Goal: Information Seeking & Learning: Learn about a topic

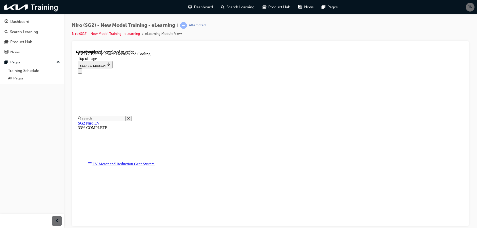
scroll to position [241, 0]
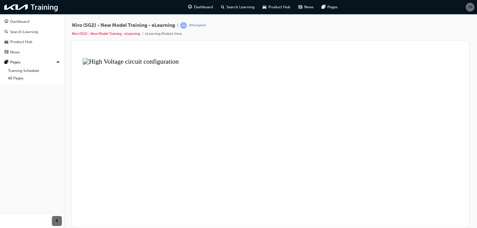
click at [229, 137] on button "Unzoom image" at bounding box center [270, 138] width 389 height 177
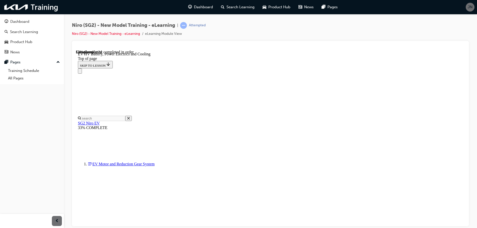
scroll to position [392, 0]
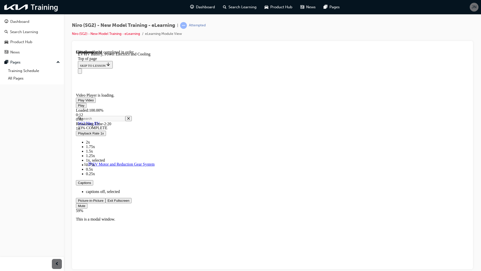
click at [78, 107] on span "Video player" at bounding box center [78, 105] width 0 height 4
click at [78, 102] on span "Video player" at bounding box center [78, 100] width 0 height 4
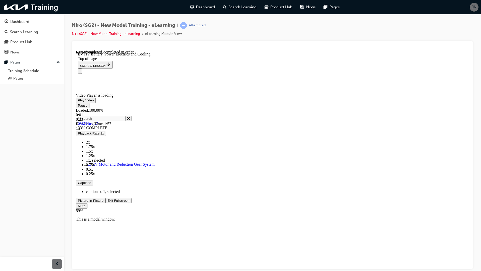
click at [151, 87] on video "Video player" at bounding box center [113, 69] width 75 height 38
click at [78, 102] on span "Video player" at bounding box center [78, 100] width 0 height 4
click at [151, 87] on video "Video player" at bounding box center [113, 69] width 75 height 38
click at [78, 102] on span "Video player" at bounding box center [78, 100] width 0 height 4
click at [151, 87] on video "Video player" at bounding box center [113, 69] width 75 height 38
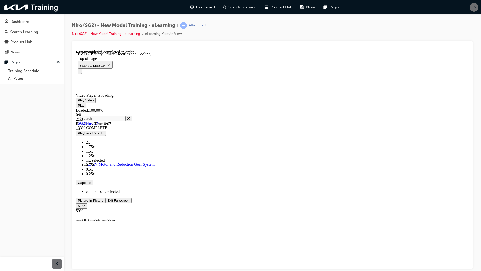
click at [151, 87] on video "Video player" at bounding box center [113, 69] width 75 height 38
click at [78, 102] on span "Video player" at bounding box center [78, 100] width 0 height 4
click at [151, 87] on video "Video player" at bounding box center [113, 69] width 75 height 38
click at [78, 102] on span "Video player" at bounding box center [78, 100] width 0 height 4
click at [151, 87] on video "Video player" at bounding box center [113, 69] width 75 height 38
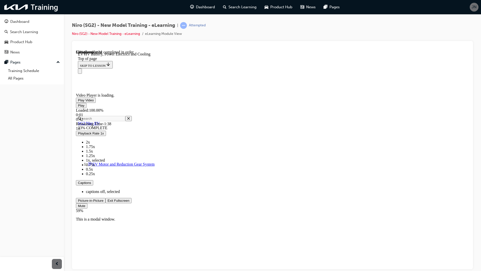
click at [108, 202] on span "Video player" at bounding box center [108, 200] width 0 height 4
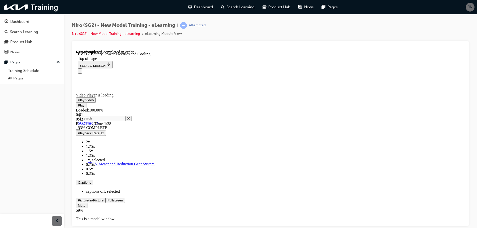
scroll to position [341, 0]
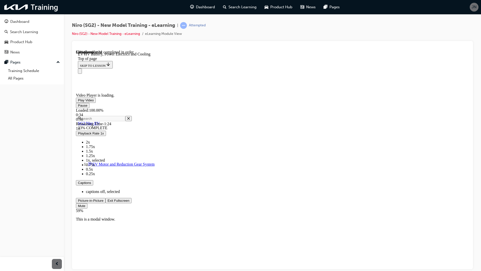
click at [192, 121] on div "Loaded : 100.00% 0:34 0:56" at bounding box center [272, 115] width 393 height 14
click at [144, 121] on div "Loaded : 100.00% 0:17 0:39" at bounding box center [272, 115] width 393 height 14
click at [109, 121] on div "Loaded : 100.00% 0:05 0:19" at bounding box center [272, 115] width 393 height 14
click at [108, 202] on span "Video player" at bounding box center [108, 200] width 0 height 4
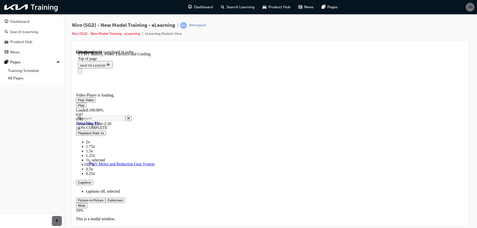
scroll to position [743, 0]
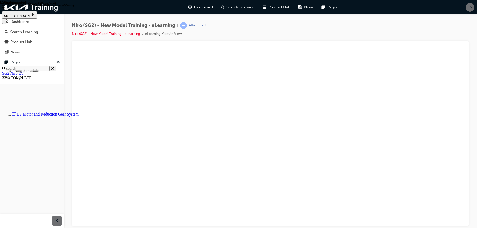
scroll to position [1119, 0]
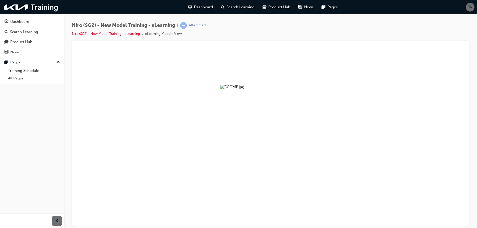
click at [247, 138] on button "Unzoom image" at bounding box center [270, 138] width 389 height 177
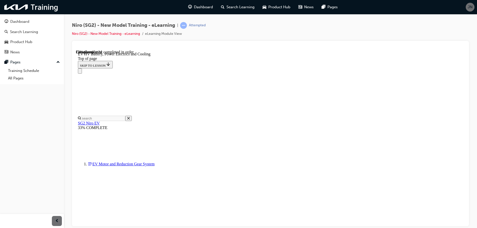
scroll to position [1520, 0]
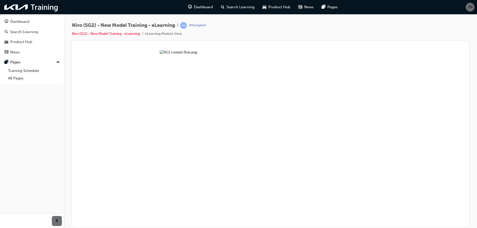
click at [239, 126] on button "Unzoom image" at bounding box center [270, 138] width 389 height 177
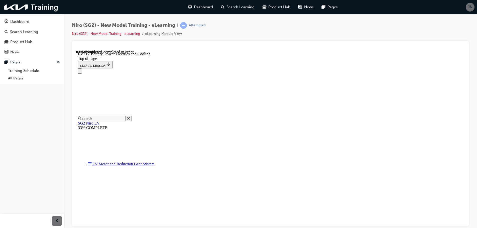
scroll to position [1963, 0]
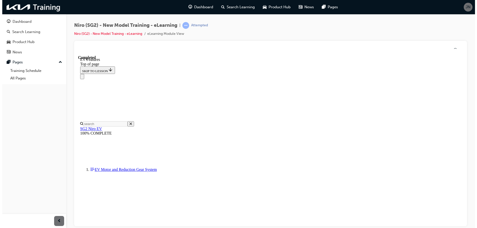
scroll to position [1068, 0]
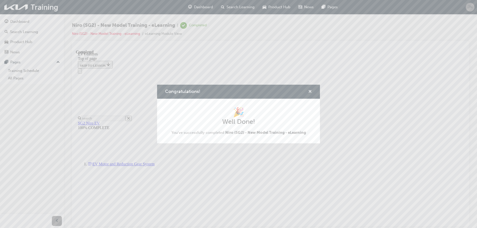
click at [310, 91] on span "cross-icon" at bounding box center [310, 92] width 4 height 5
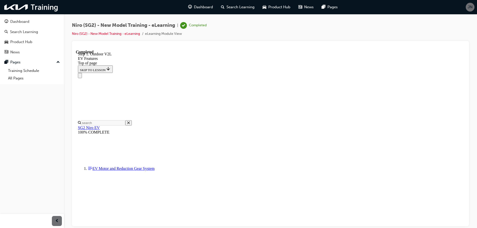
scroll to position [1091, 0]
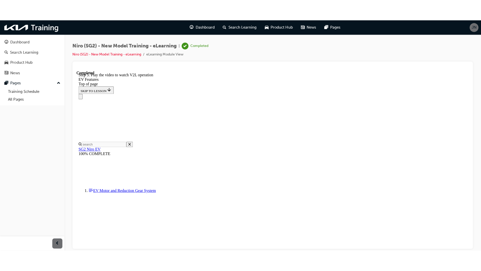
scroll to position [1116, 0]
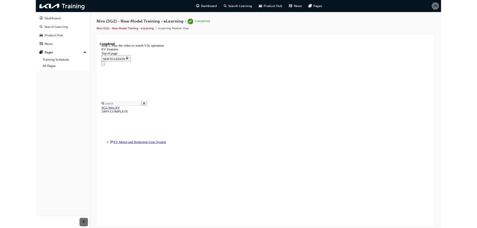
scroll to position [1070, 0]
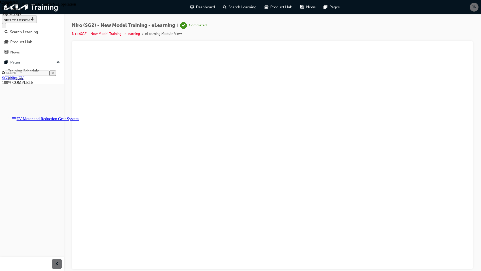
drag, startPoint x: 5, startPoint y: 261, endPoint x: 33, endPoint y: 259, distance: 27.7
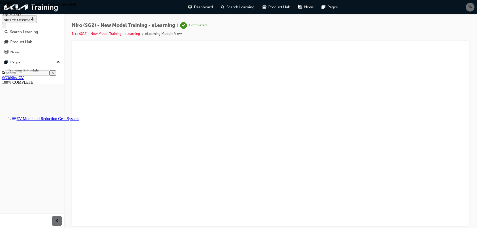
scroll to position [1120, 0]
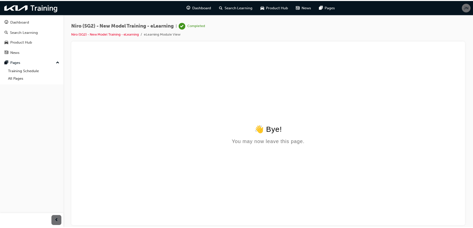
scroll to position [0, 0]
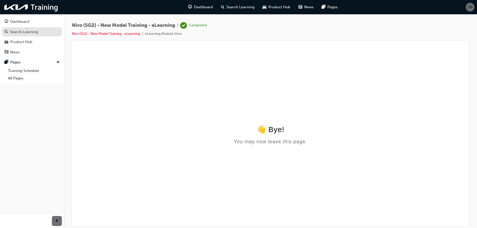
click at [23, 32] on div "Search Learning" at bounding box center [24, 32] width 28 height 6
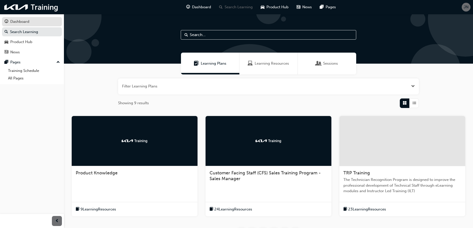
click at [24, 23] on div "Dashboard" at bounding box center [19, 22] width 19 height 6
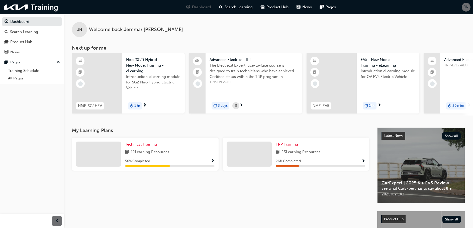
click at [141, 147] on span "Technical Training" at bounding box center [141, 144] width 32 height 5
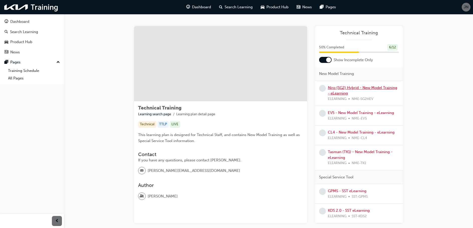
click at [341, 88] on link "Niro (SG2) Hybrid - New Model Training - eLearning" at bounding box center [362, 90] width 69 height 10
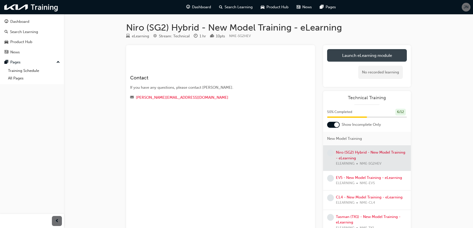
click at [359, 56] on link "Launch eLearning module" at bounding box center [367, 55] width 80 height 13
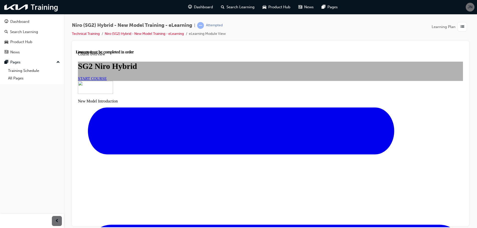
click at [107, 80] on span "START COURSE" at bounding box center [92, 78] width 29 height 4
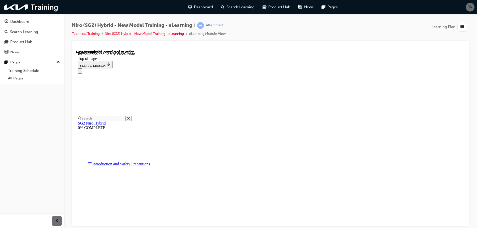
scroll to position [166, 0]
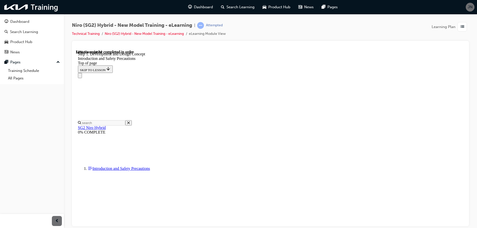
scroll to position [79, 0]
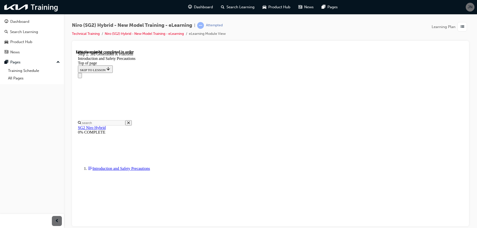
scroll to position [405, 0]
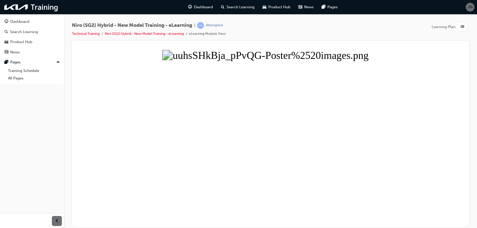
click at [263, 127] on button "Unzoom image" at bounding box center [270, 138] width 389 height 177
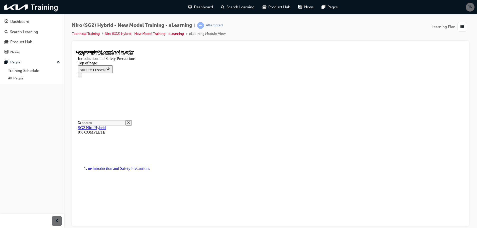
click at [340, 44] on div at bounding box center [270, 134] width 397 height 186
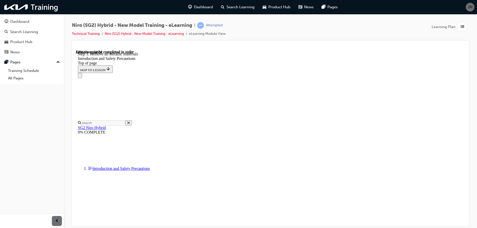
scroll to position [892, 0]
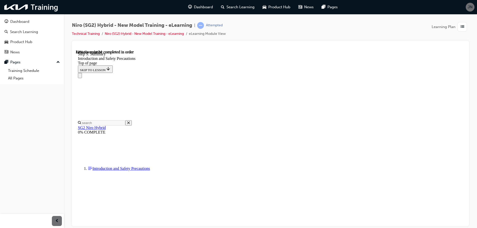
scroll to position [969, 0]
